Goal: Task Accomplishment & Management: Use online tool/utility

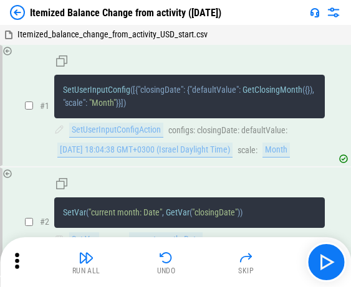
scroll to position [5769, 0]
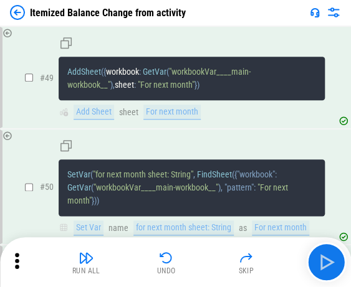
scroll to position [5797, 0]
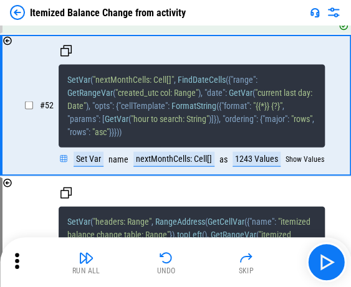
click at [19, 13] on img at bounding box center [17, 12] width 15 height 15
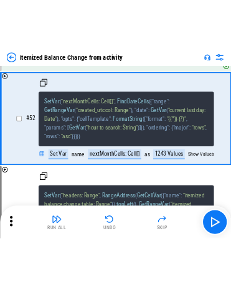
scroll to position [0, 0]
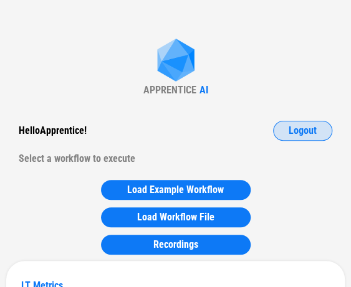
click at [305, 127] on span "Logout" at bounding box center [302, 131] width 28 height 10
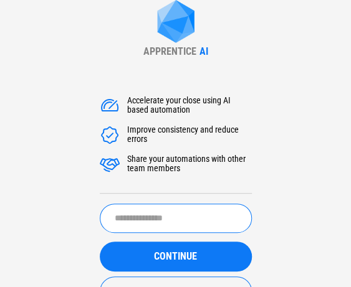
click at [169, 213] on input "text" at bounding box center [176, 218] width 152 height 29
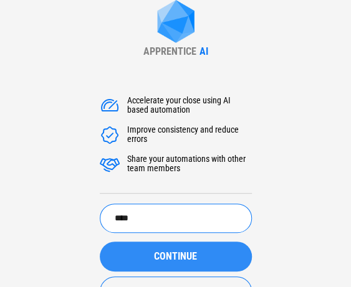
type input "****"
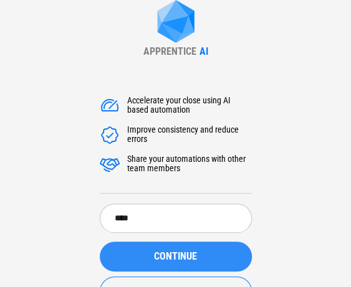
click at [158, 258] on span "CONTINUE" at bounding box center [175, 257] width 43 height 10
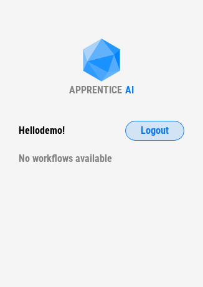
click at [141, 131] on button "Logout" at bounding box center [154, 131] width 59 height 20
click at [140, 131] on button "Logout" at bounding box center [154, 131] width 59 height 20
